Goal: Information Seeking & Learning: Learn about a topic

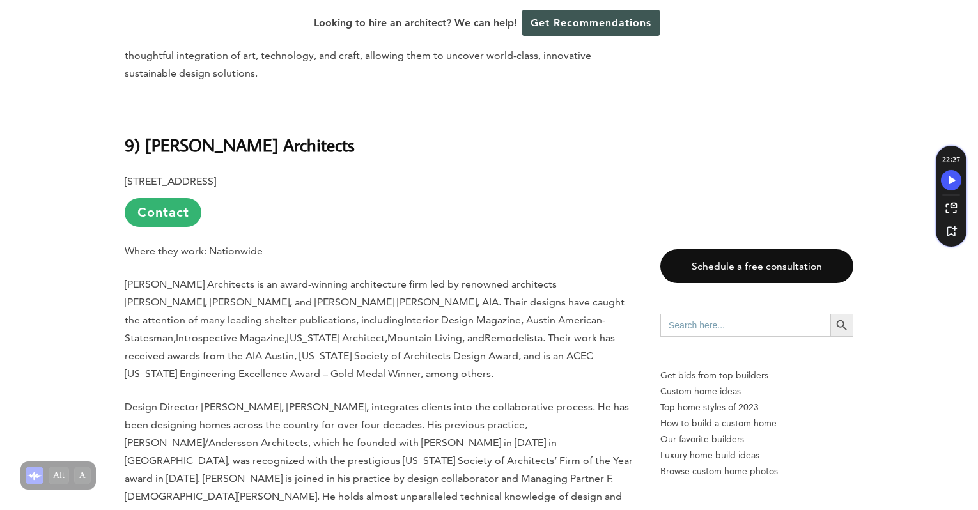
scroll to position [1726, 0]
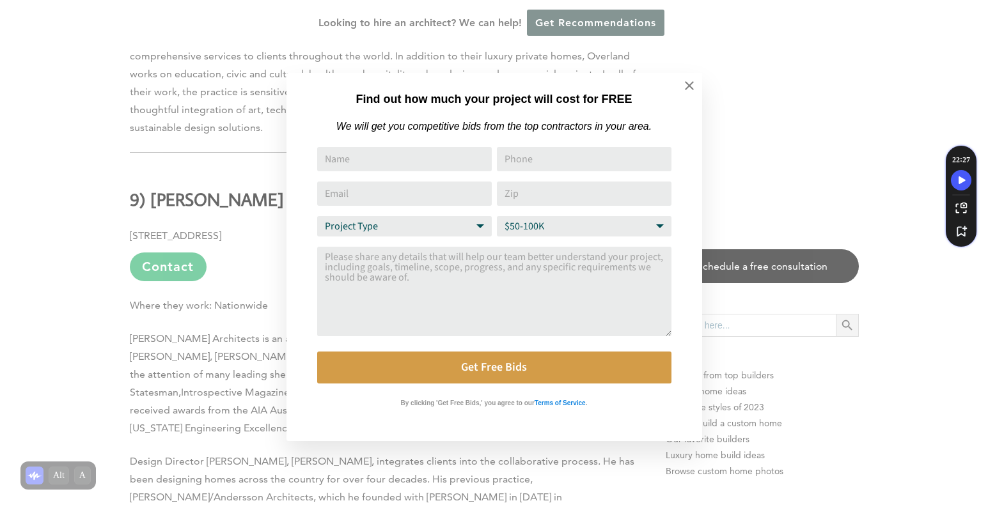
drag, startPoint x: 148, startPoint y: 171, endPoint x: 251, endPoint y: 166, distance: 103.1
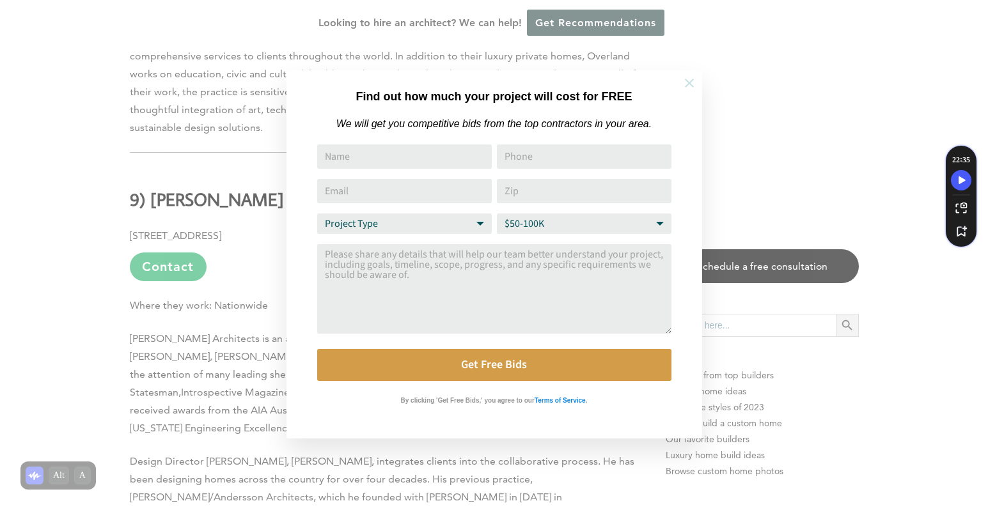
click at [687, 82] on icon at bounding box center [689, 83] width 14 height 14
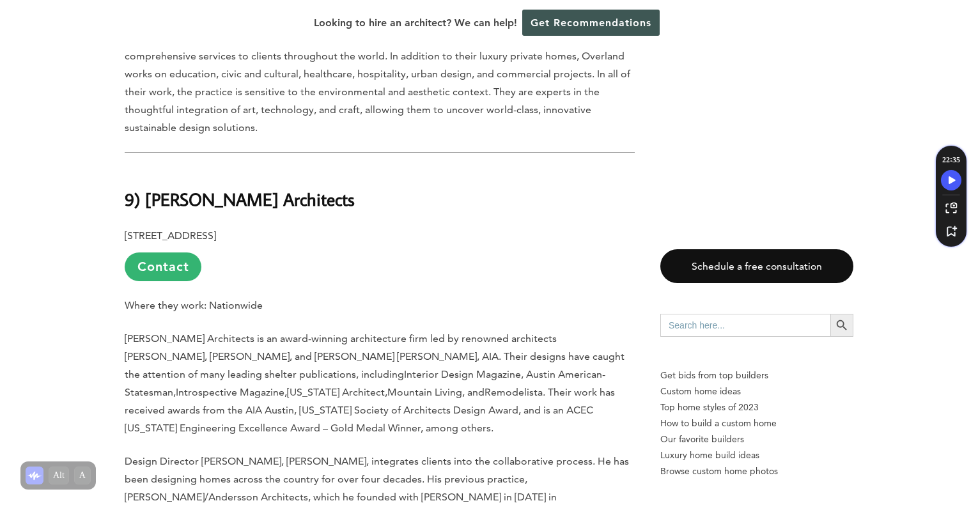
drag, startPoint x: 338, startPoint y: 167, endPoint x: 151, endPoint y: 166, distance: 187.4
click at [151, 188] on b "9) [PERSON_NAME] Architects" at bounding box center [240, 199] width 230 height 22
copy b "[PERSON_NAME] Architects"
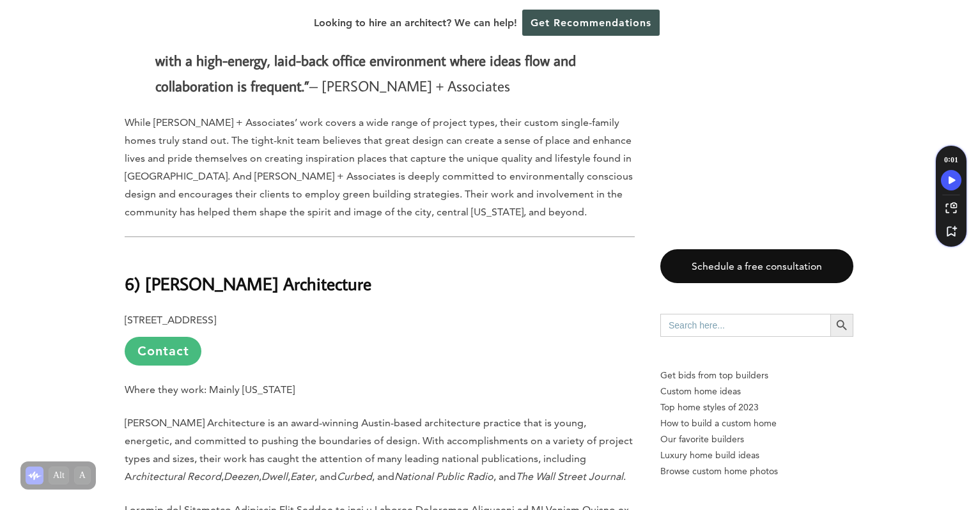
scroll to position [3645, 0]
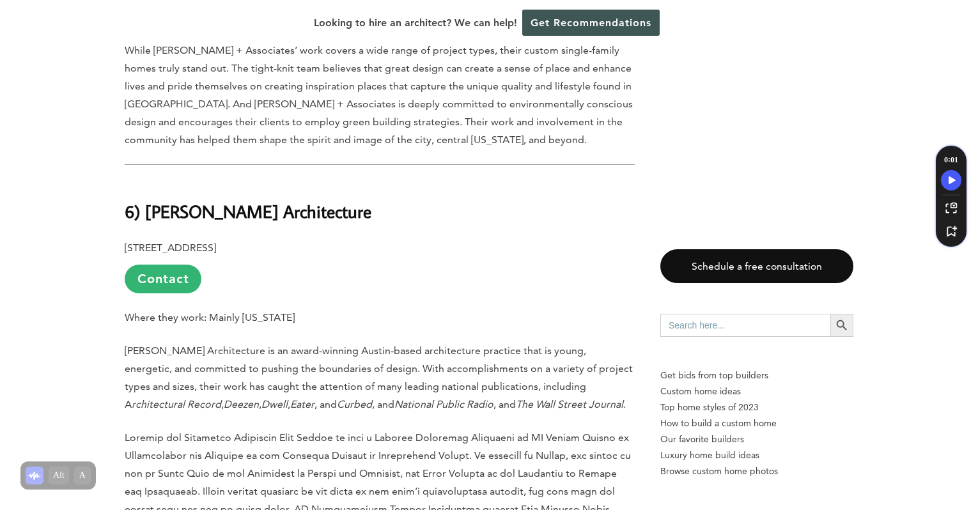
drag, startPoint x: 148, startPoint y: 86, endPoint x: 329, endPoint y: 100, distance: 181.5
click at [327, 180] on h2 "6) [PERSON_NAME] Architecture" at bounding box center [380, 202] width 510 height 44
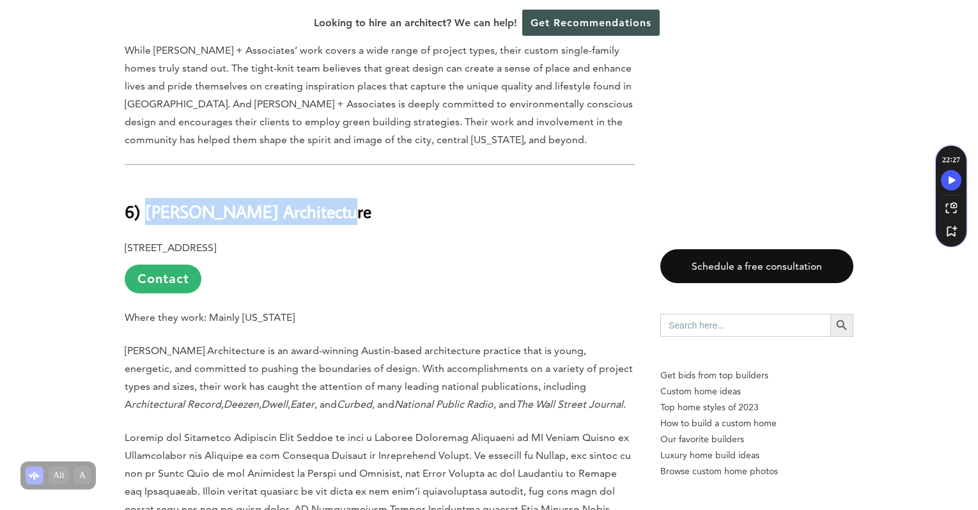
drag, startPoint x: 325, startPoint y: 89, endPoint x: 149, endPoint y: 84, distance: 175.9
click at [149, 200] on b "6) [PERSON_NAME] Architecture" at bounding box center [248, 211] width 247 height 22
copy b "[PERSON_NAME] Architecture"
